Goal: Task Accomplishment & Management: Complete application form

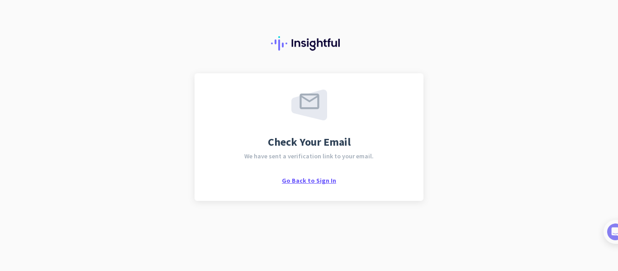
click at [303, 180] on span "Go Back to Sign In" at bounding box center [309, 180] width 54 height 8
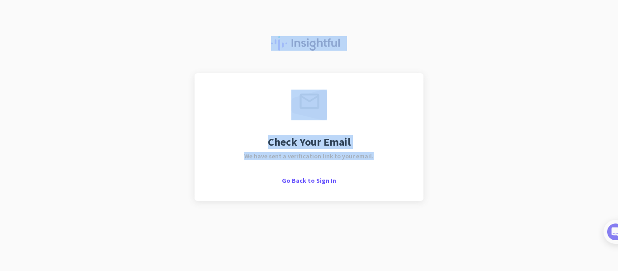
drag, startPoint x: 385, startPoint y: 58, endPoint x: 406, endPoint y: 163, distance: 107.0
click at [406, 163] on div "Check Your Email We have sent a verification link to your email. Go Back to Sig…" at bounding box center [309, 135] width 618 height 271
